Goal: Information Seeking & Learning: Learn about a topic

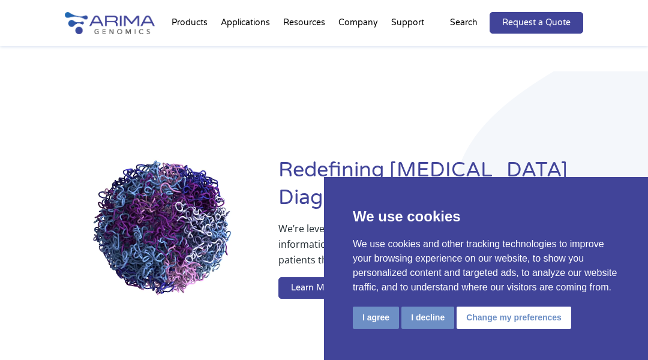
scroll to position [2940, 0]
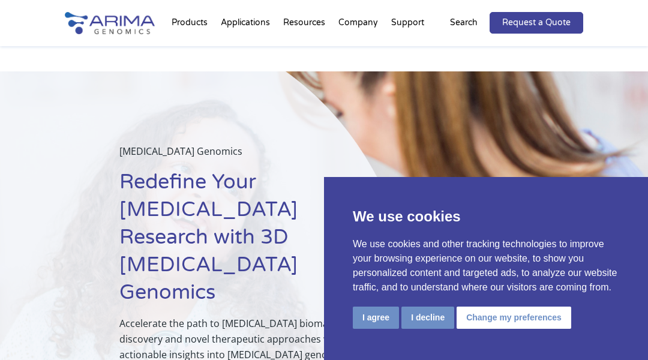
scroll to position [4049, 0]
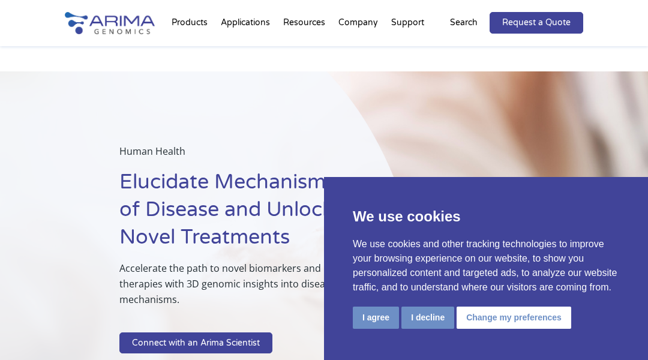
scroll to position [3461, 0]
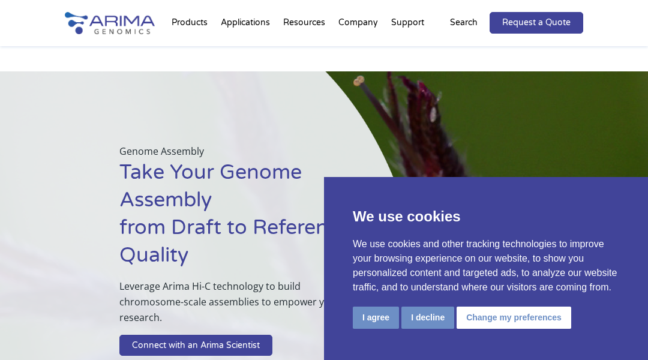
scroll to position [3674, 0]
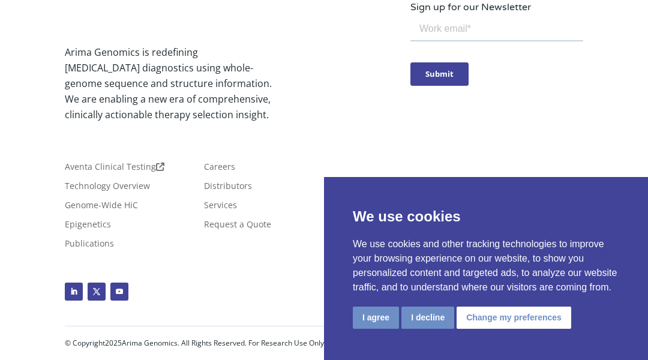
scroll to position [3480, 0]
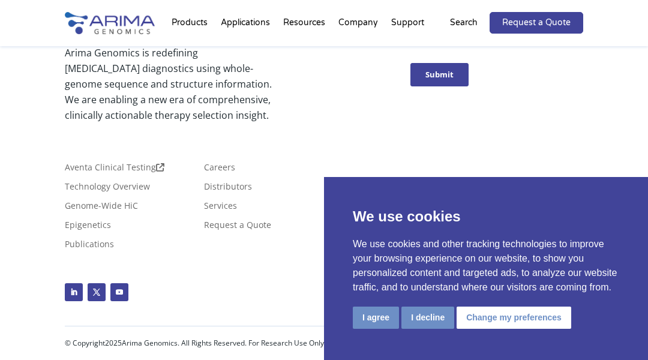
scroll to position [3185, 0]
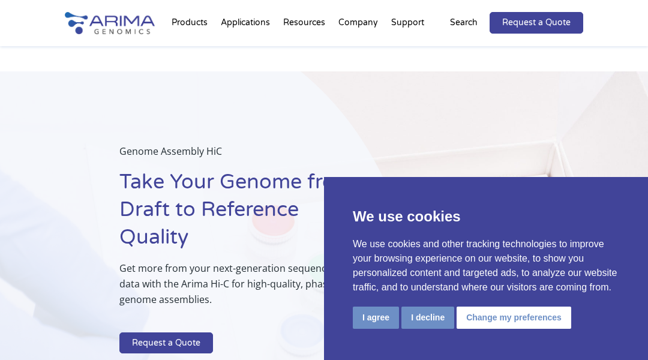
scroll to position [4132, 0]
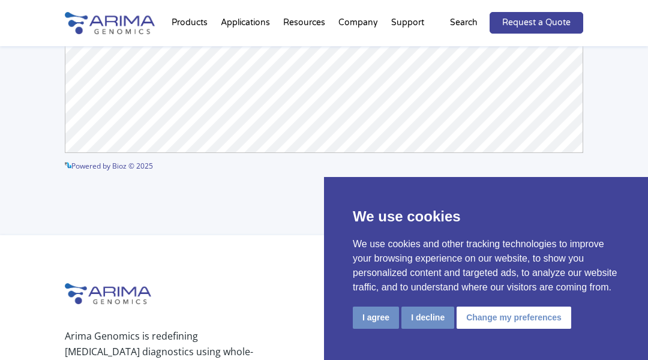
scroll to position [3584, 0]
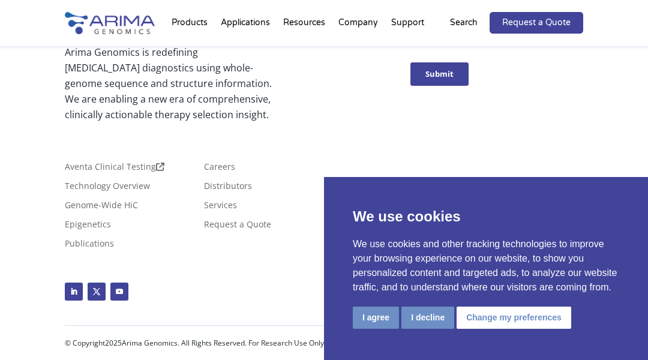
scroll to position [819, 0]
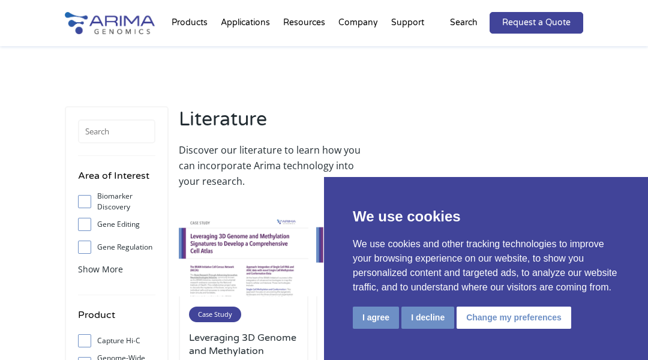
scroll to position [1053, 0]
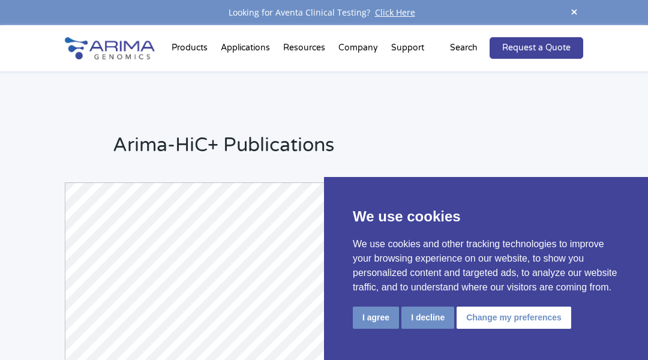
scroll to position [744, 0]
